Goal: Task Accomplishment & Management: Complete application form

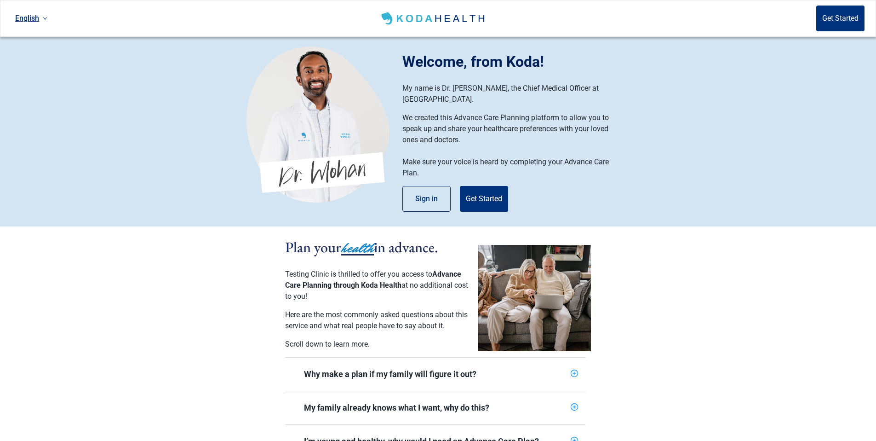
click at [38, 21] on link "English" at bounding box center [31, 18] width 40 height 15
drag, startPoint x: 66, startPoint y: 64, endPoint x: 60, endPoint y: 40, distance: 24.3
click at [66, 56] on section "Welcome, from Koda! My name is Dr. [PERSON_NAME], the Chief Medical Officer at …" at bounding box center [438, 131] width 876 height 189
click at [29, 20] on link "English" at bounding box center [31, 18] width 40 height 15
click at [29, 67] on li "Українська" at bounding box center [36, 72] width 50 height 17
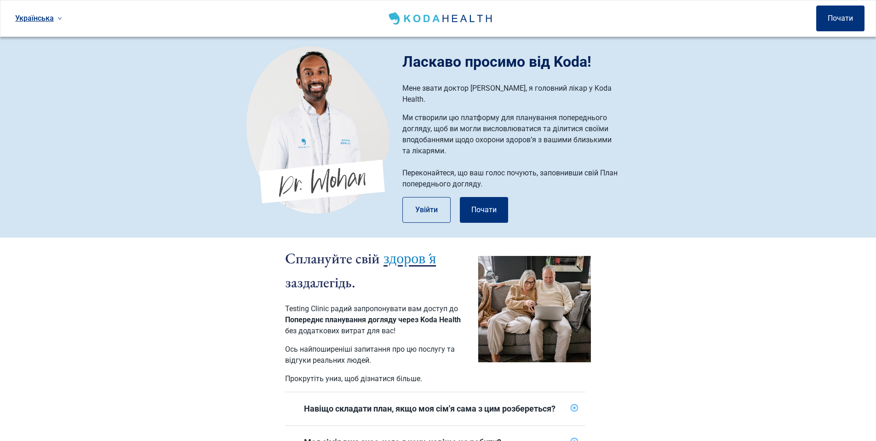
click at [36, 18] on link "Українська" at bounding box center [38, 18] width 54 height 15
click at [31, 89] on span "Հայերեն" at bounding box center [38, 91] width 43 height 10
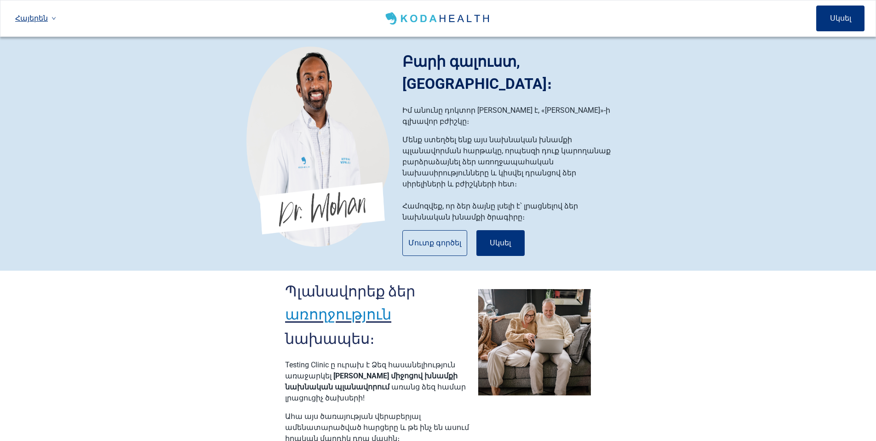
click at [27, 17] on link "Հայերեն" at bounding box center [35, 18] width 48 height 15
click at [29, 107] on span "Tiếng Việt" at bounding box center [36, 108] width 39 height 10
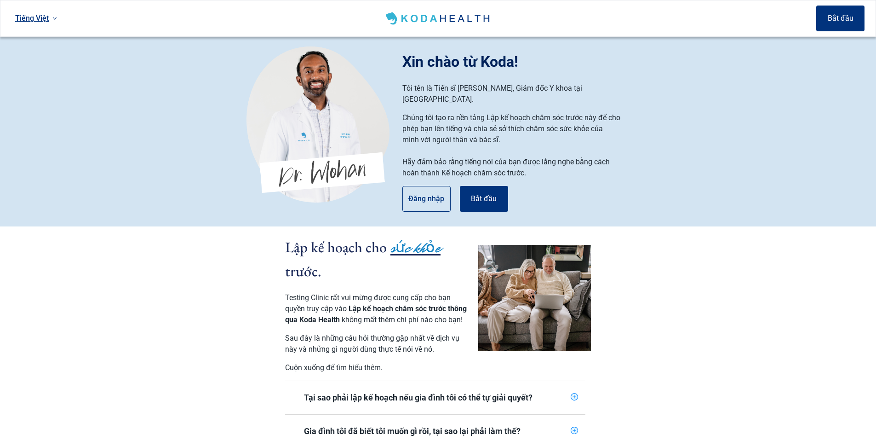
click at [37, 16] on link "Tiếng Việt" at bounding box center [35, 18] width 49 height 15
click at [42, 111] on span "Tiếng Việt" at bounding box center [36, 108] width 39 height 10
click at [37, 12] on link "Tiếng Việt" at bounding box center [35, 18] width 49 height 15
click at [35, 86] on span "Հայերեն" at bounding box center [36, 91] width 39 height 10
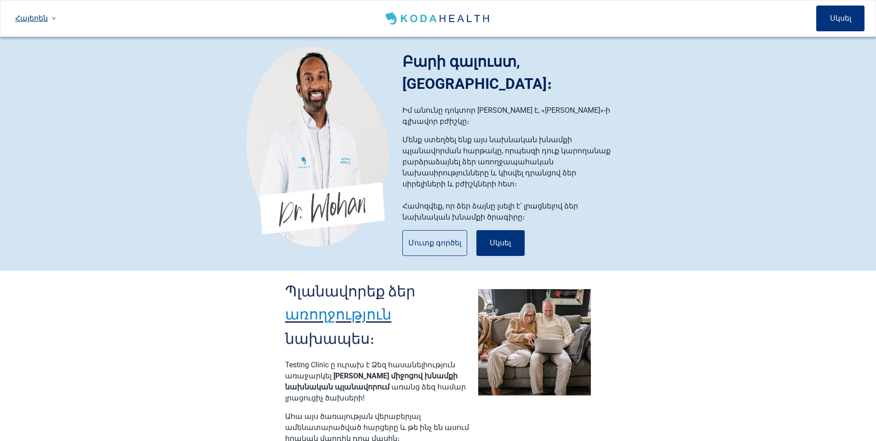
click at [15, 14] on link "Հայերեն" at bounding box center [35, 18] width 48 height 15
click at [32, 69] on span "Українська" at bounding box center [36, 73] width 39 height 10
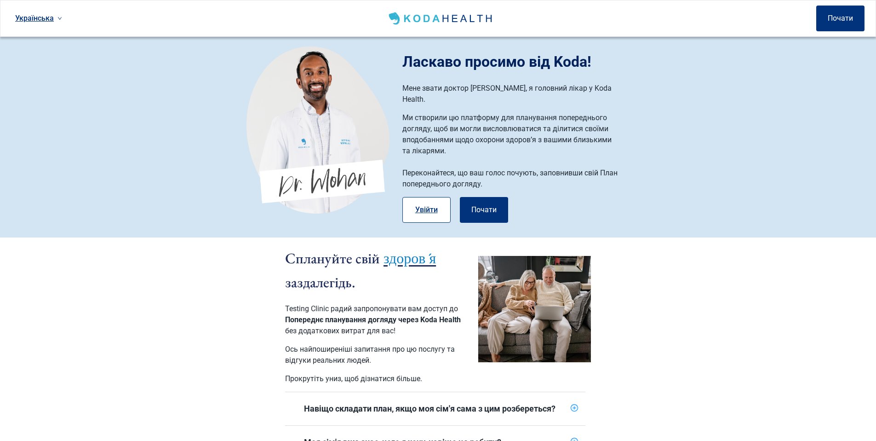
click at [418, 198] on button "Увійти" at bounding box center [426, 210] width 48 height 26
click at [485, 205] on button "Почати" at bounding box center [484, 210] width 48 height 26
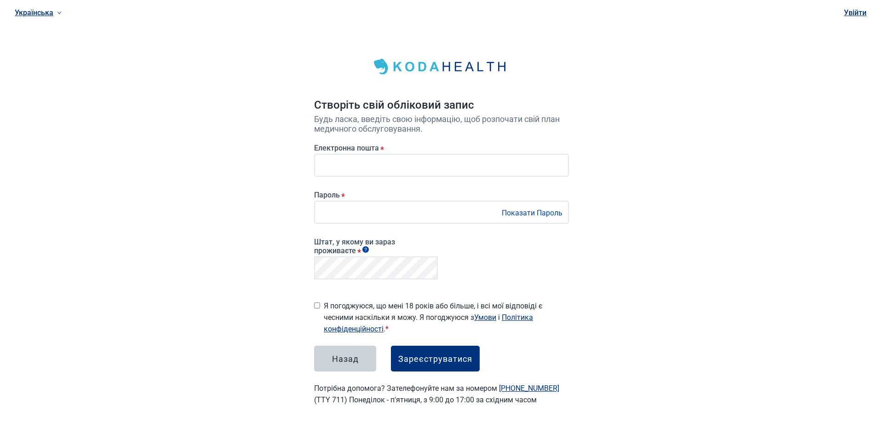
click at [207, 271] on div "Українська Увійти Створіть свій обліковий запис Будь ласка, введіть свою інформ…" at bounding box center [441, 214] width 883 height 428
drag, startPoint x: 419, startPoint y: 349, endPoint x: 401, endPoint y: 331, distance: 25.0
click at [419, 349] on button "Зареєструватися" at bounding box center [435, 358] width 89 height 26
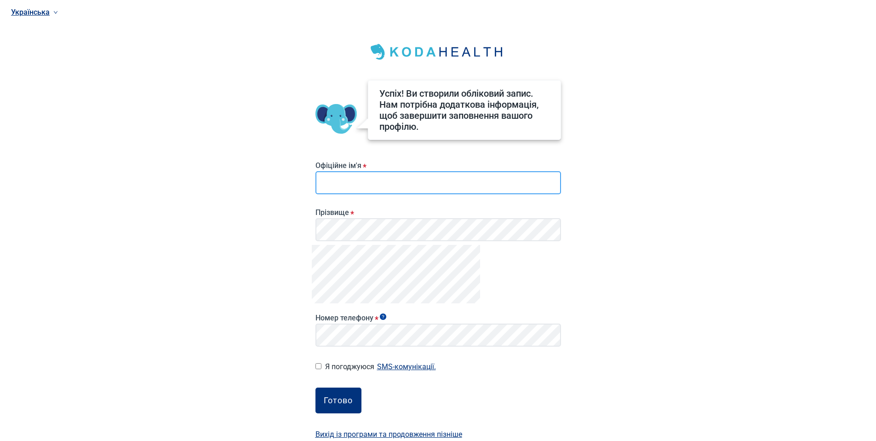
click at [367, 181] on input "Офіційне ім'я *" at bounding box center [438, 182] width 246 height 23
type input "********"
click at [335, 390] on button "Готово" at bounding box center [338, 400] width 46 height 26
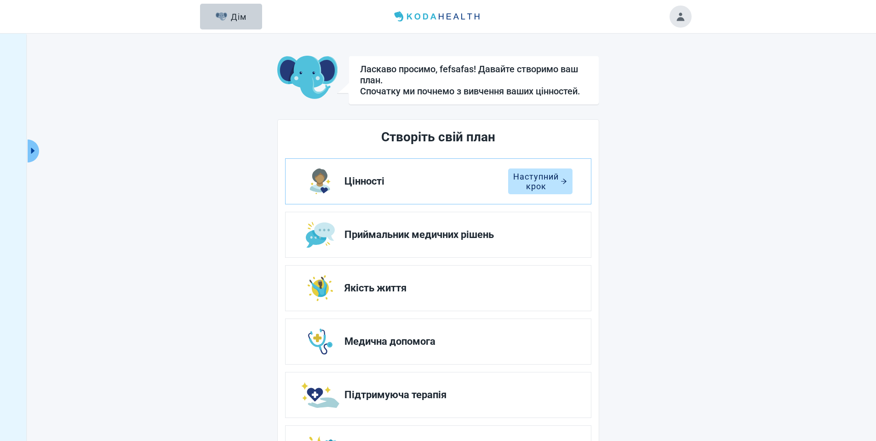
click at [37, 150] on icon "caret-right" at bounding box center [33, 150] width 9 height 9
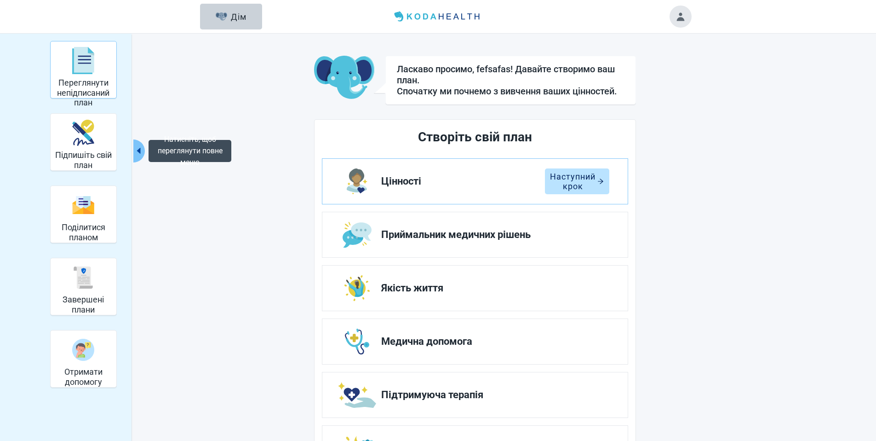
click at [101, 73] on div "Переглянути непідписаний план" at bounding box center [83, 60] width 58 height 34
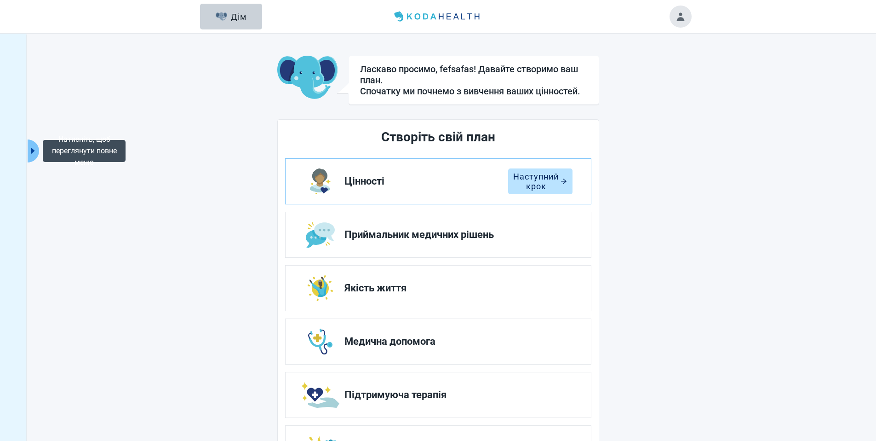
click at [31, 143] on button "Натисніть, щоб переглянути повне меню" at bounding box center [33, 150] width 11 height 23
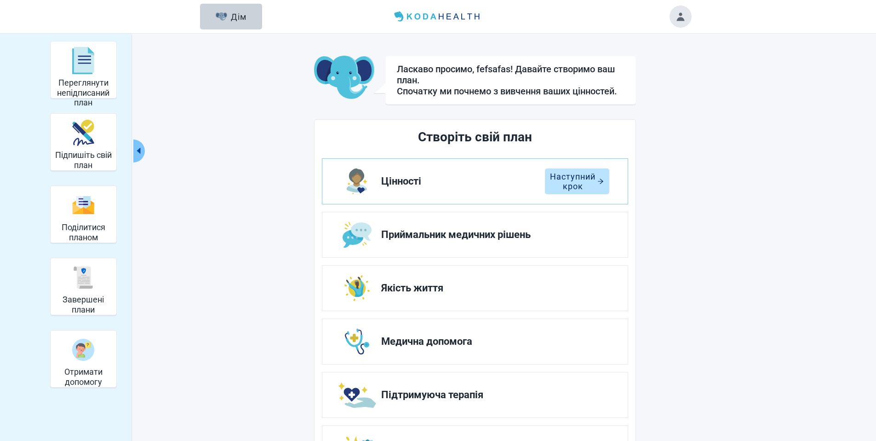
click at [140, 149] on icon "caret-left" at bounding box center [139, 151] width 4 height 6
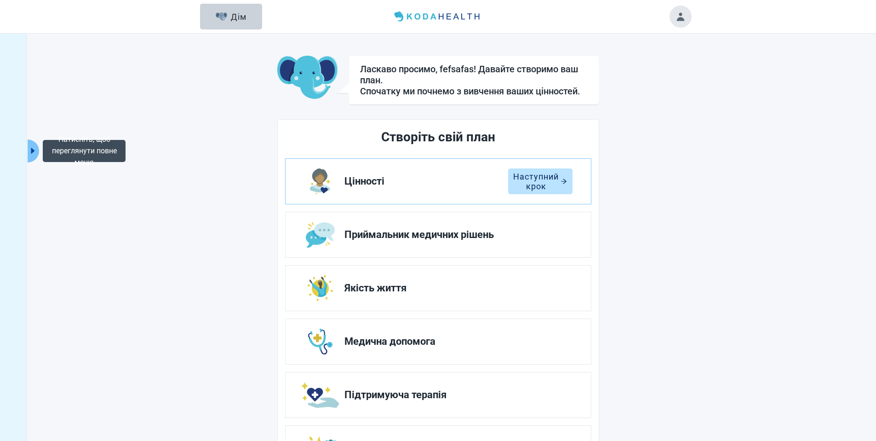
click at [34, 147] on icon "caret-right" at bounding box center [33, 150] width 9 height 9
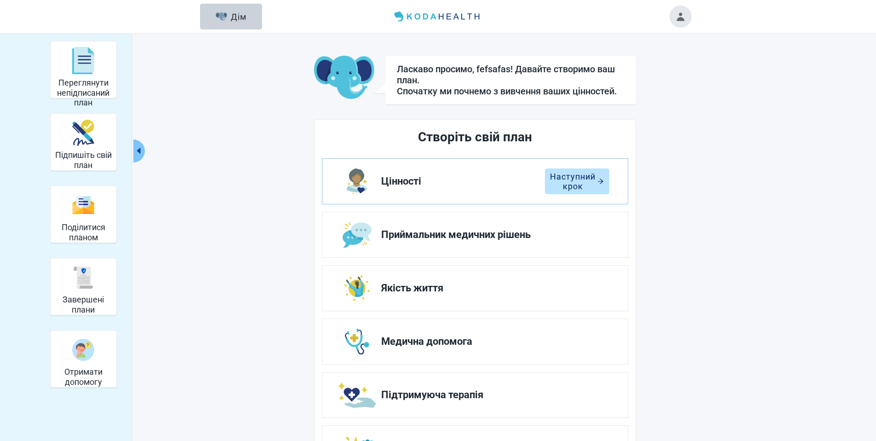
click at [207, 132] on div "Переглянути непідписаний план Підпишіть свій план Поділитися планом Завершені п…" at bounding box center [438, 260] width 506 height 438
click at [274, 156] on main "Ласкаво просимо, fefsafas! Давайте створимо ваш план. Спочатку ми почнемо з вив…" at bounding box center [475, 267] width 432 height 423
click at [733, 86] on div "Переглянути непідписаний план Підпишіть свій план Поділитися планом Завершені п…" at bounding box center [438, 264] width 876 height 460
click at [679, 20] on button "Toggle account menu" at bounding box center [681, 17] width 22 height 22
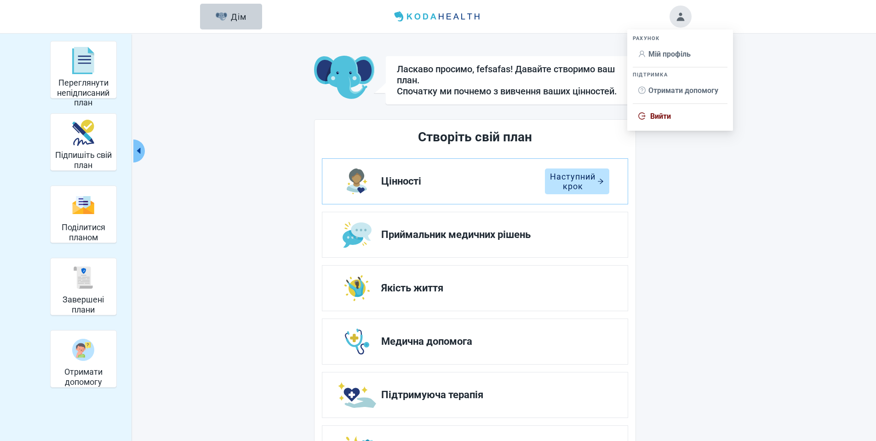
click at [669, 52] on span "Мій профіль" at bounding box center [669, 54] width 42 height 9
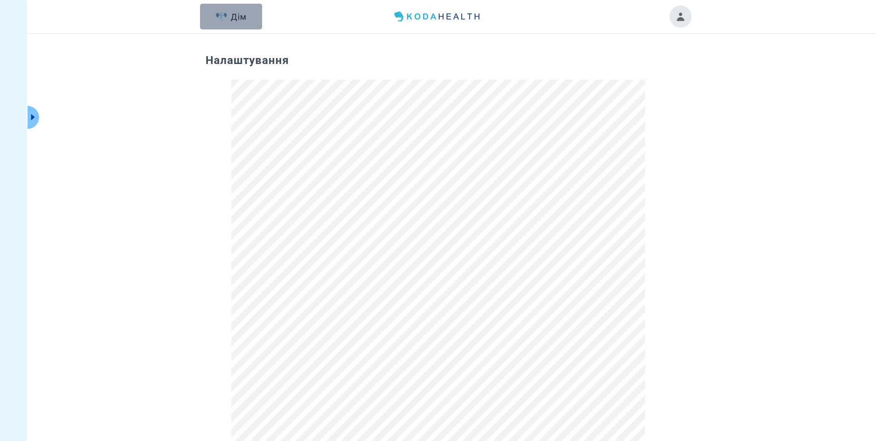
click at [230, 12] on div "Дім" at bounding box center [231, 16] width 31 height 9
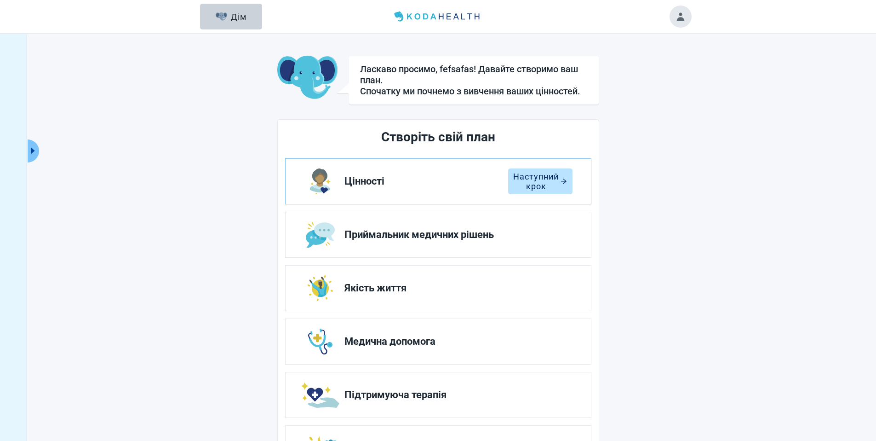
click at [686, 134] on main "Ласкаво просимо, fefsafas! Давайте створимо ваш план. Спочатку ми почнемо з вив…" at bounding box center [438, 267] width 506 height 423
click at [686, 131] on main "Ласкаво просимо, fefsafas! Давайте створимо ваш план. Спочатку ми почнемо з вив…" at bounding box center [438, 267] width 506 height 423
